Goal: Submit feedback/report problem

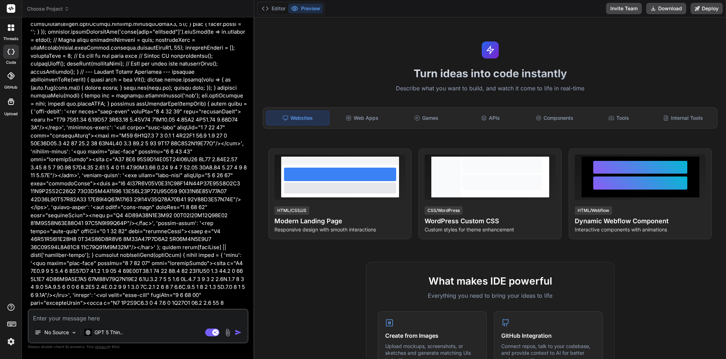
scroll to position [4795, 0]
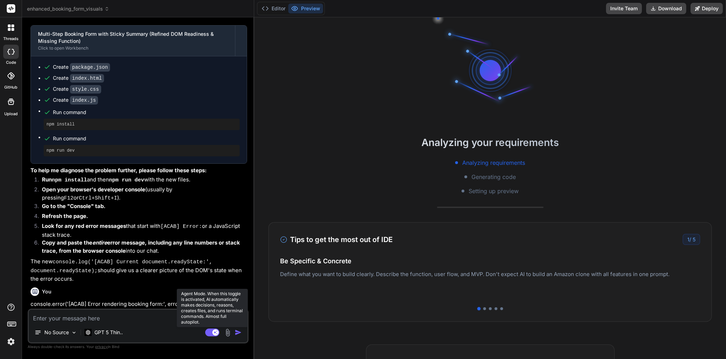
click at [213, 333] on rect at bounding box center [215, 333] width 6 height 6
type textarea "x"
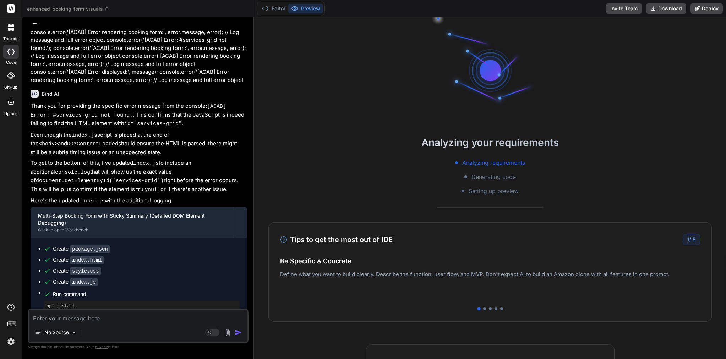
scroll to position [5066, 0]
click at [98, 319] on textarea at bounding box center [138, 316] width 219 height 13
type textarea "l"
type textarea "x"
type textarea "li"
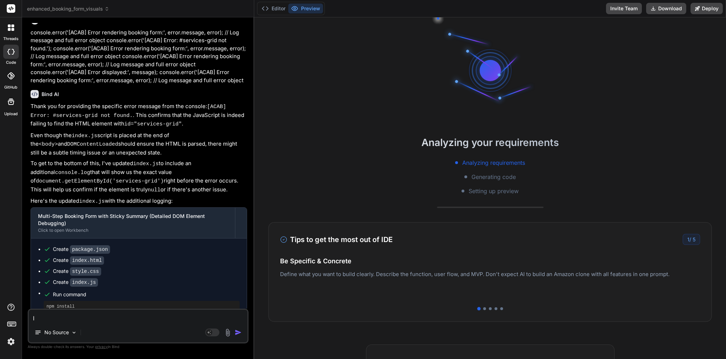
type textarea "x"
type textarea "lin"
type textarea "x"
type textarea "line"
type textarea "x"
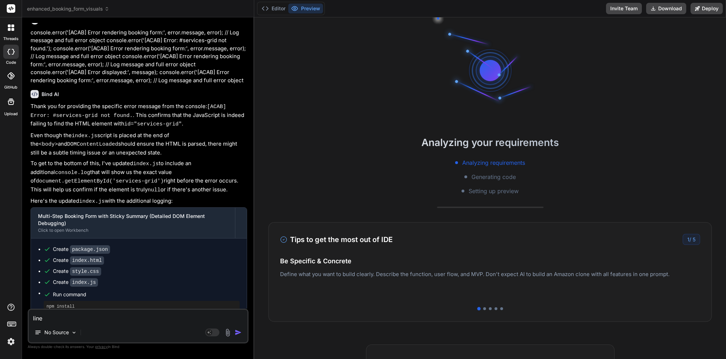
type textarea "line"
type textarea "x"
type textarea "line 3"
type textarea "x"
type textarea "line 38"
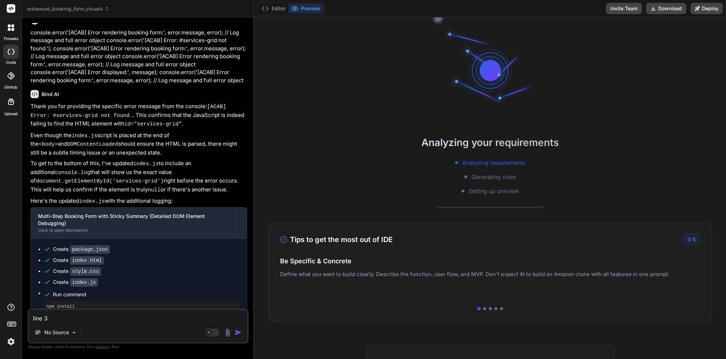
type textarea "x"
type textarea "line 385"
type textarea "x"
type textarea "line 385"
type textarea "x"
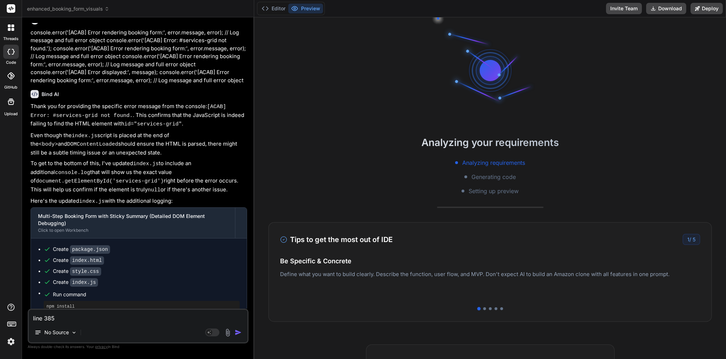
type textarea "line 385"
type textarea "x"
type textarea "line 385 l"
type textarea "x"
type textarea "line 385 li"
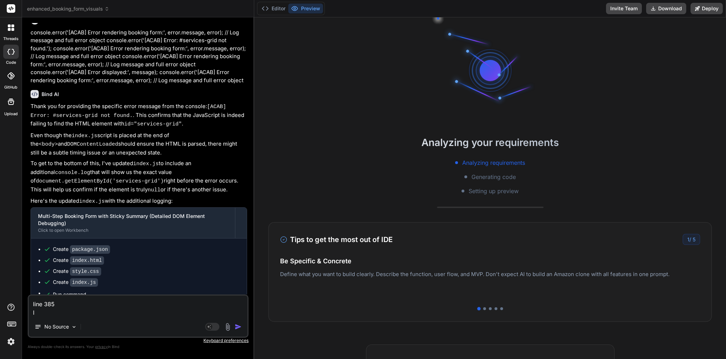
type textarea "x"
type textarea "line 385 lin"
type textarea "x"
type textarea "line 385 line"
type textarea "x"
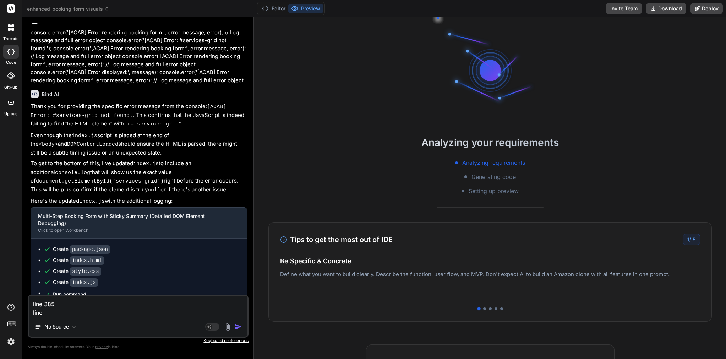
type textarea "line 385 line"
type textarea "x"
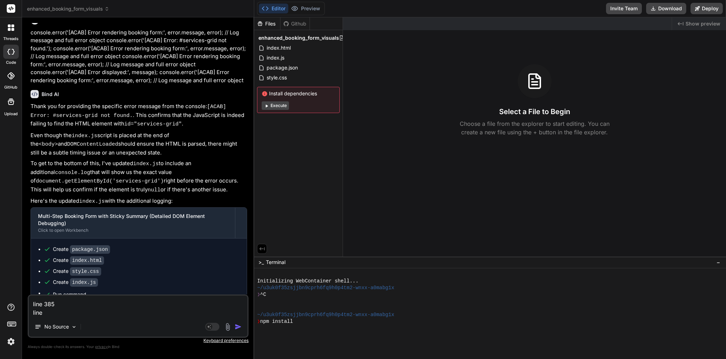
scroll to position [74, 0]
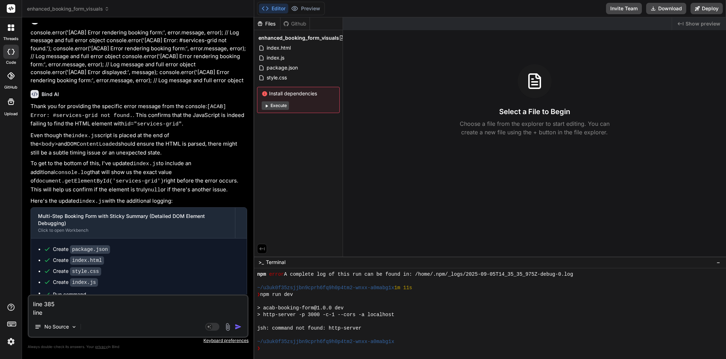
drag, startPoint x: 47, startPoint y: 313, endPoint x: 35, endPoint y: 301, distance: 17.1
click at [34, 300] on textarea "line 385 line" at bounding box center [138, 306] width 219 height 21
paste textarea "Perfect 👍 I see the error log from your screenshot. Here’s a clear explanation …"
type textarea "Perfect 👍 I see the error log from your screenshot. Here’s a clear explanation …"
type textarea "x"
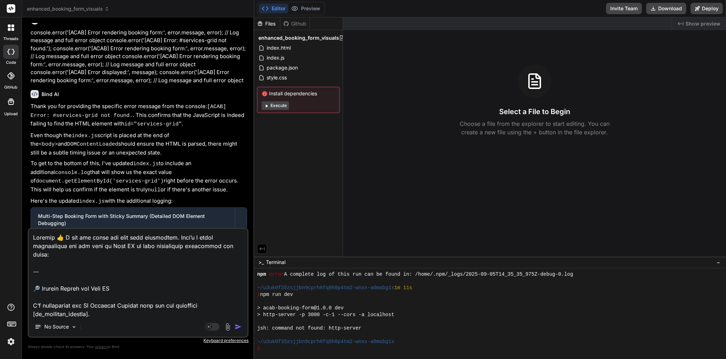
scroll to position [478, 0]
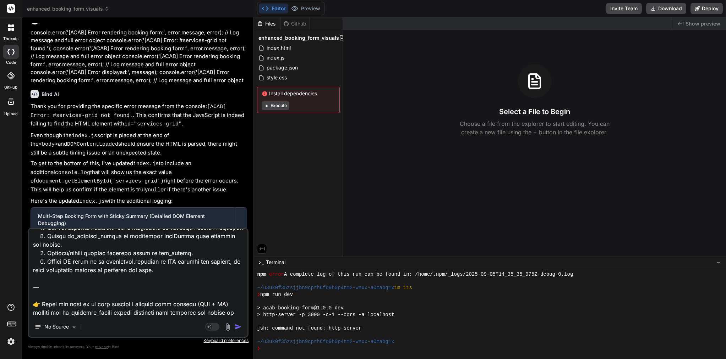
drag, startPoint x: 214, startPoint y: 311, endPoint x: 31, endPoint y: 280, distance: 186.1
click at [31, 280] on textarea at bounding box center [138, 273] width 219 height 88
type textarea "Perfect 👍 I see the error log from your screenshot. Here’s a clear explanation …"
type textarea "x"
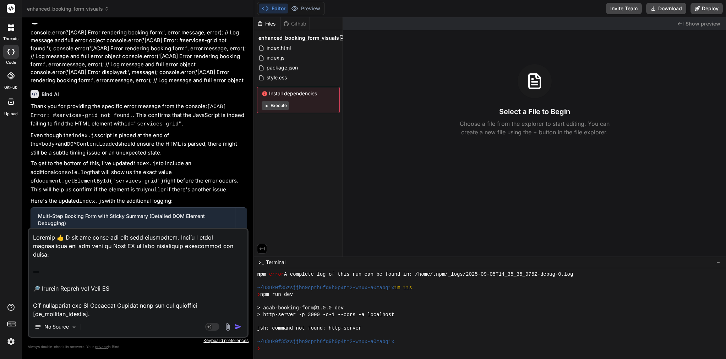
scroll to position [0, 0]
drag, startPoint x: 57, startPoint y: 263, endPoint x: 30, endPoint y: 236, distance: 38.1
click at [30, 236] on textarea at bounding box center [138, 273] width 219 height 88
type textarea "🔎 Problem Report for Bind AI I’m integrating the AC Advanced Booking form via t…"
type textarea "x"
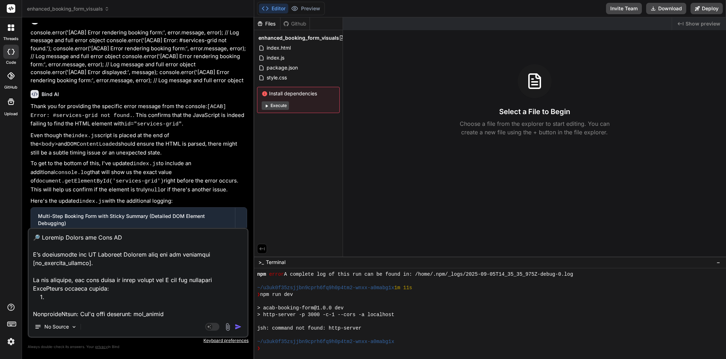
type textarea "🔎 Problem Report for Bind AI I’m integrating the AC Advanced Booking form via t…"
click at [241, 325] on img "button" at bounding box center [238, 327] width 7 height 7
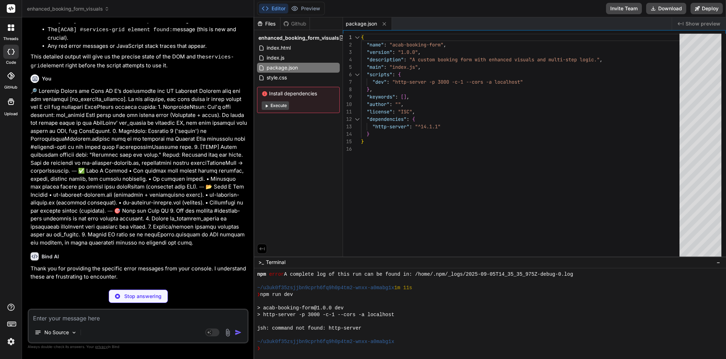
scroll to position [5472, 0]
type textarea "x"
type textarea "ajaxUrl: '/submit-booking', // Placeholder for AJAX endpoint nonce: '1234567890…"
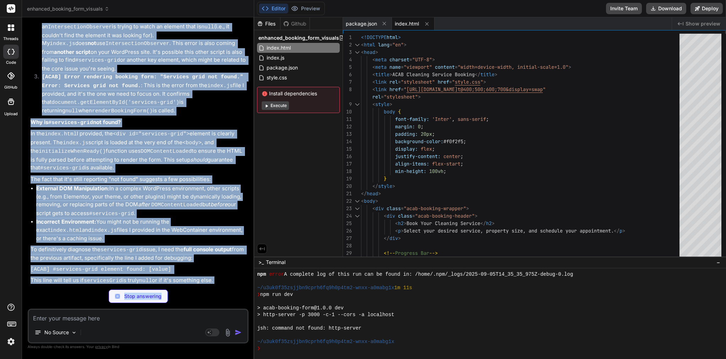
scroll to position [5836, 0]
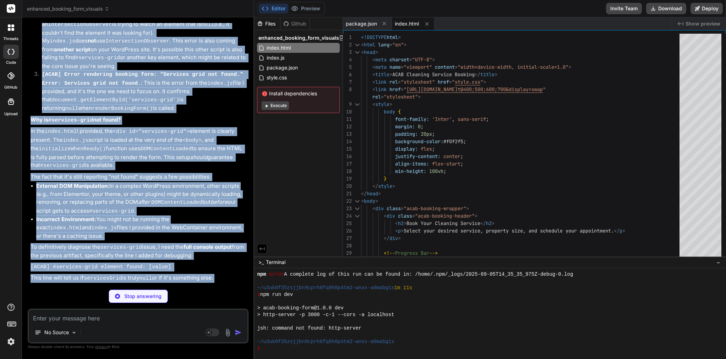
drag, startPoint x: 42, startPoint y: 68, endPoint x: 100, endPoint y: 280, distance: 219.7
click at [100, 280] on div "Bind AI Thank you for providing the specific error messages from your console. …" at bounding box center [139, 179] width 216 height 595
copy div "Bind AI Thank you for providing the specific error messages from your console. …"
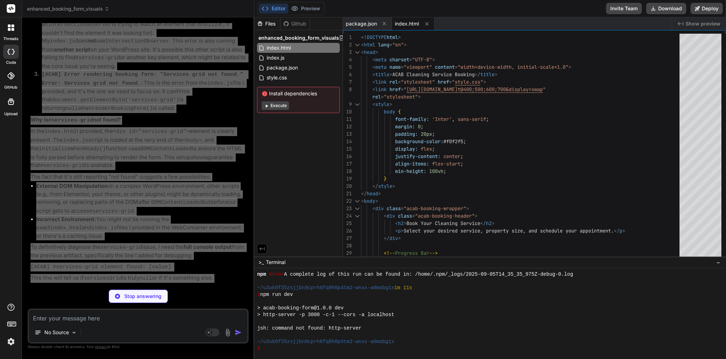
type textarea "x"
type textarea "background: var(--acab-brand-dark); }"
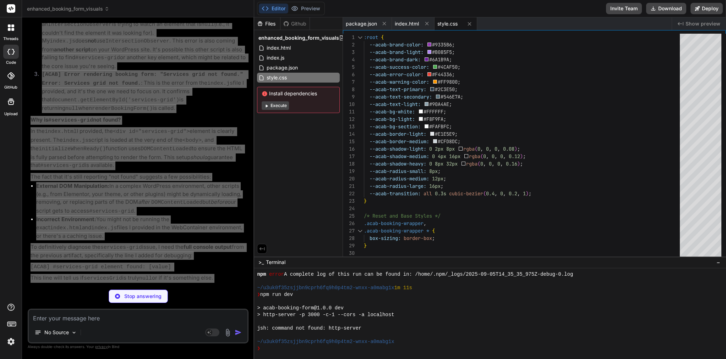
type textarea "x"
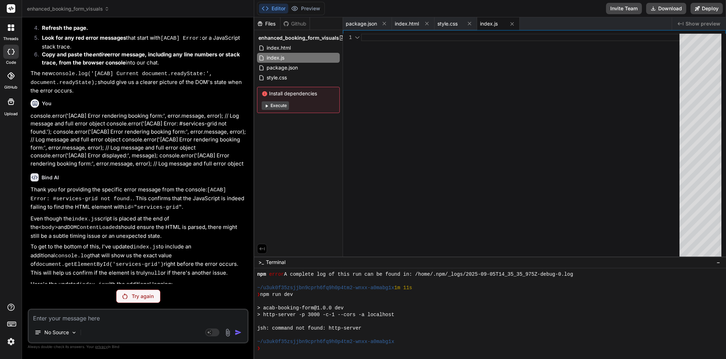
scroll to position [4971, 0]
